Goal: Transaction & Acquisition: Purchase product/service

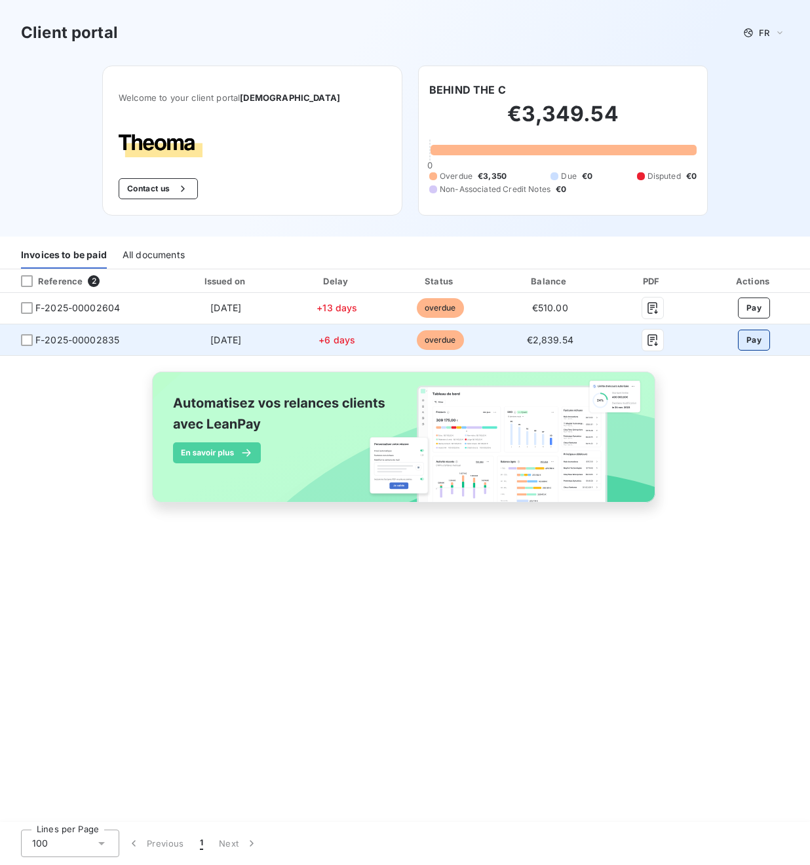
click at [760, 340] on button "Pay" at bounding box center [754, 340] width 32 height 21
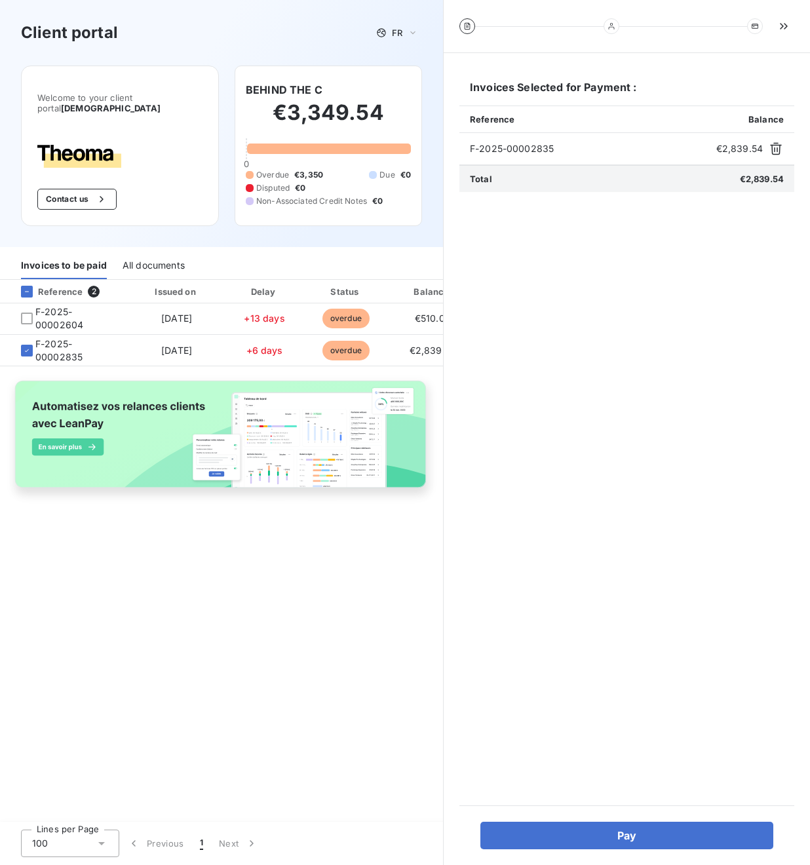
click at [676, 850] on div "Invoices Selected for Payment : Reference Balance F-2025-00002835 €2,839.54 Tot…" at bounding box center [627, 459] width 366 height 812
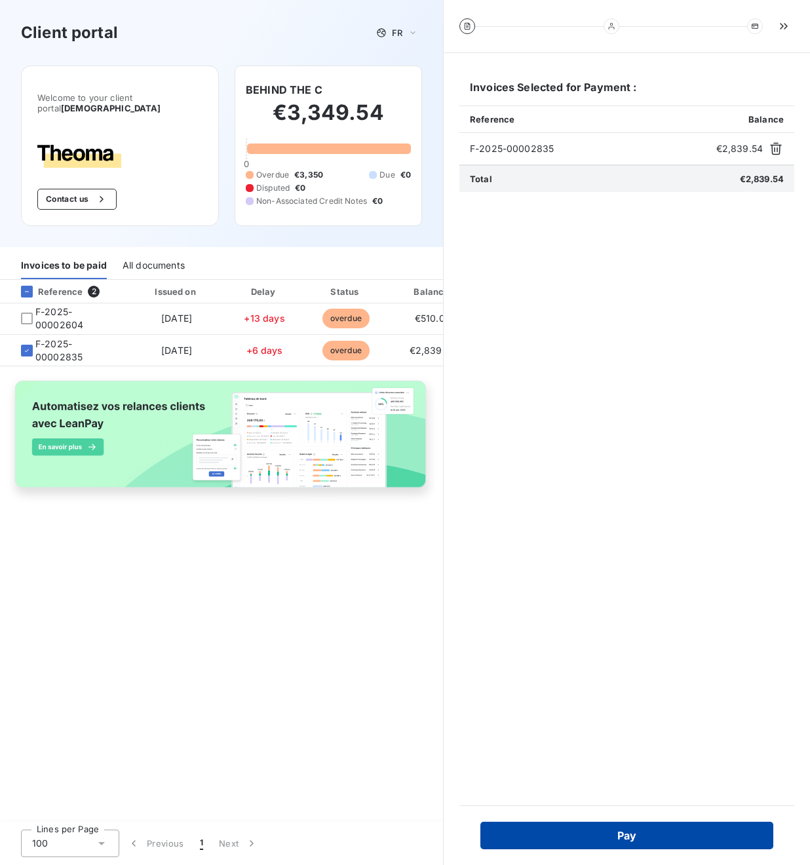
click at [674, 840] on button "Pay" at bounding box center [626, 836] width 293 height 28
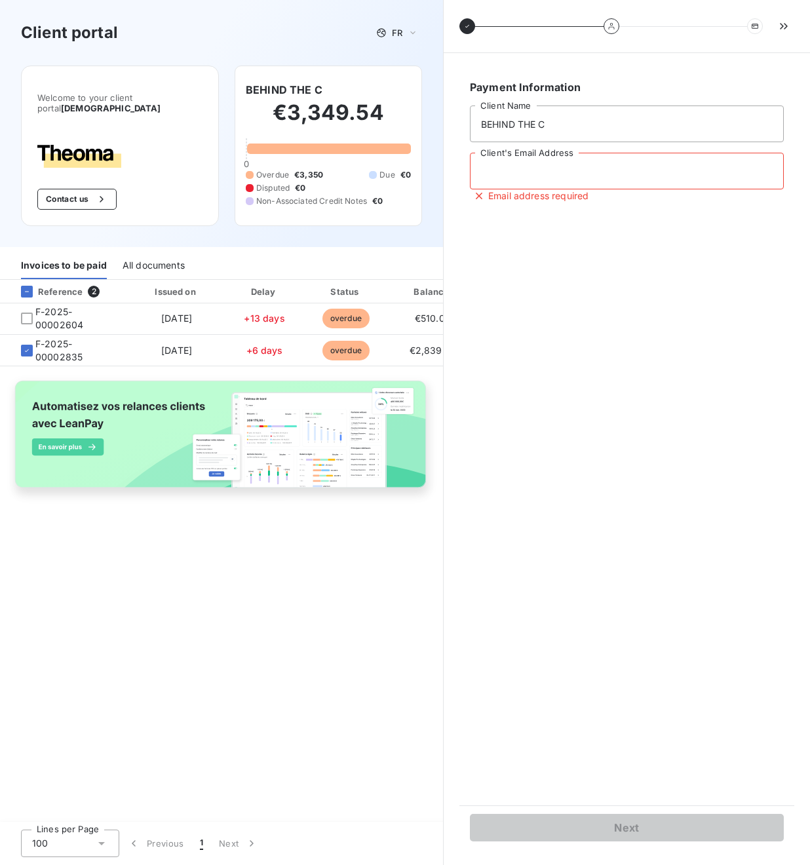
click at [555, 172] on input "Client's Email Address" at bounding box center [627, 171] width 314 height 37
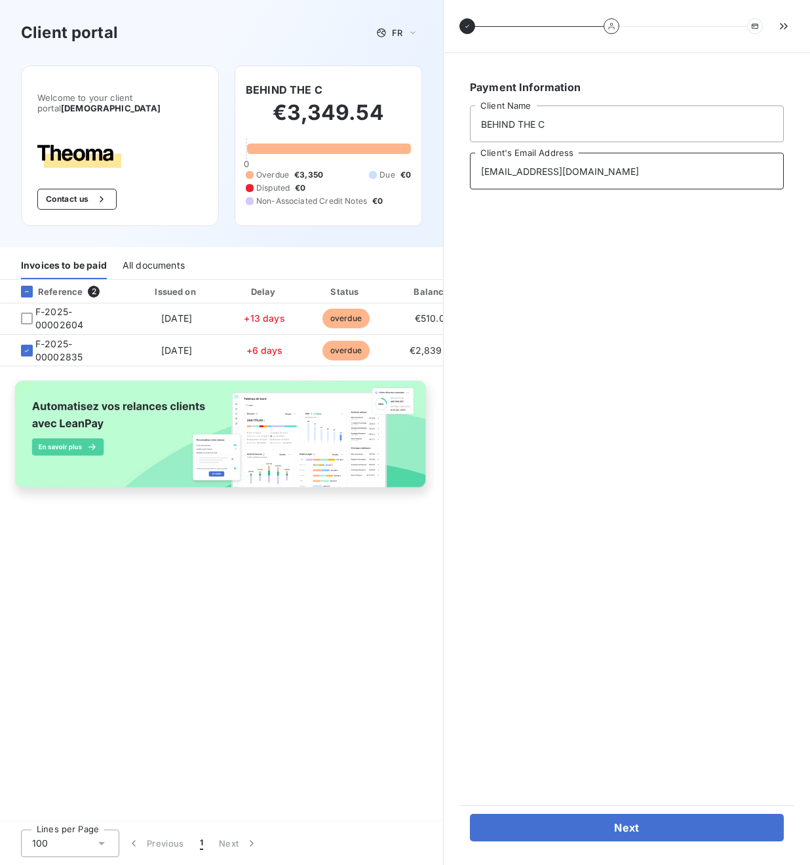
type input "[EMAIL_ADDRESS][DOMAIN_NAME]"
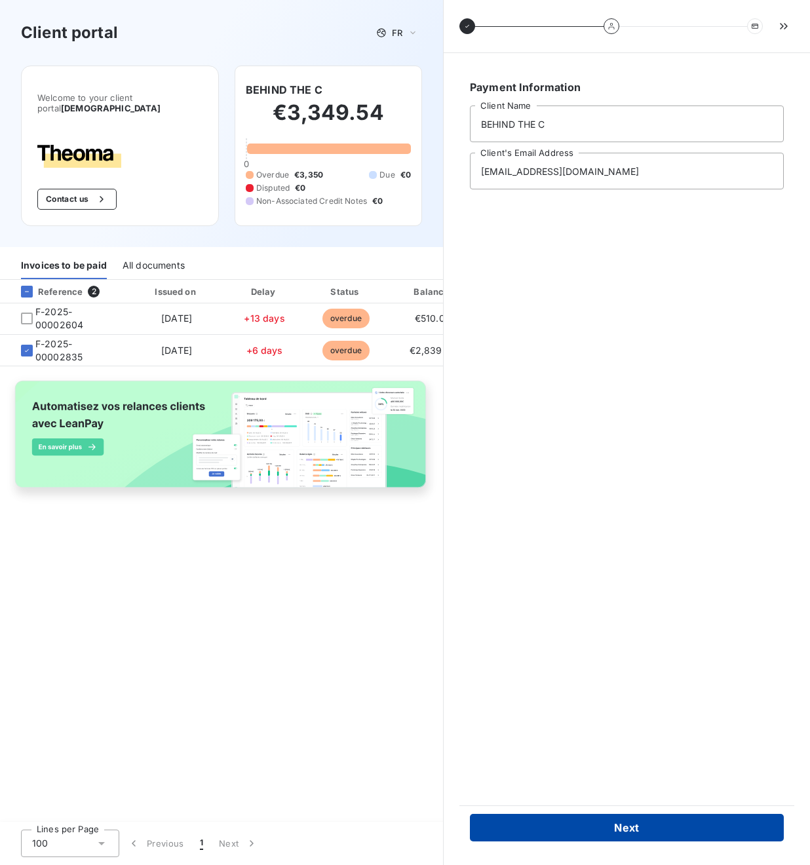
click at [614, 834] on button "Next" at bounding box center [627, 828] width 314 height 28
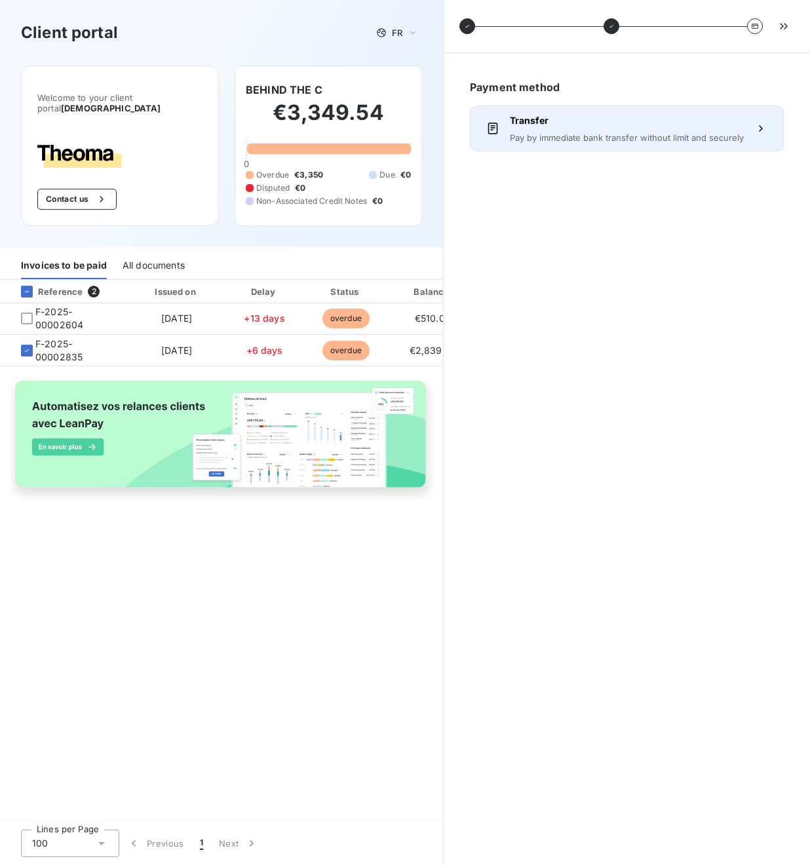
click at [685, 136] on span "Pay by immediate bank transfer without limit and securely" at bounding box center [627, 137] width 234 height 10
